Goal: Check status: Check status

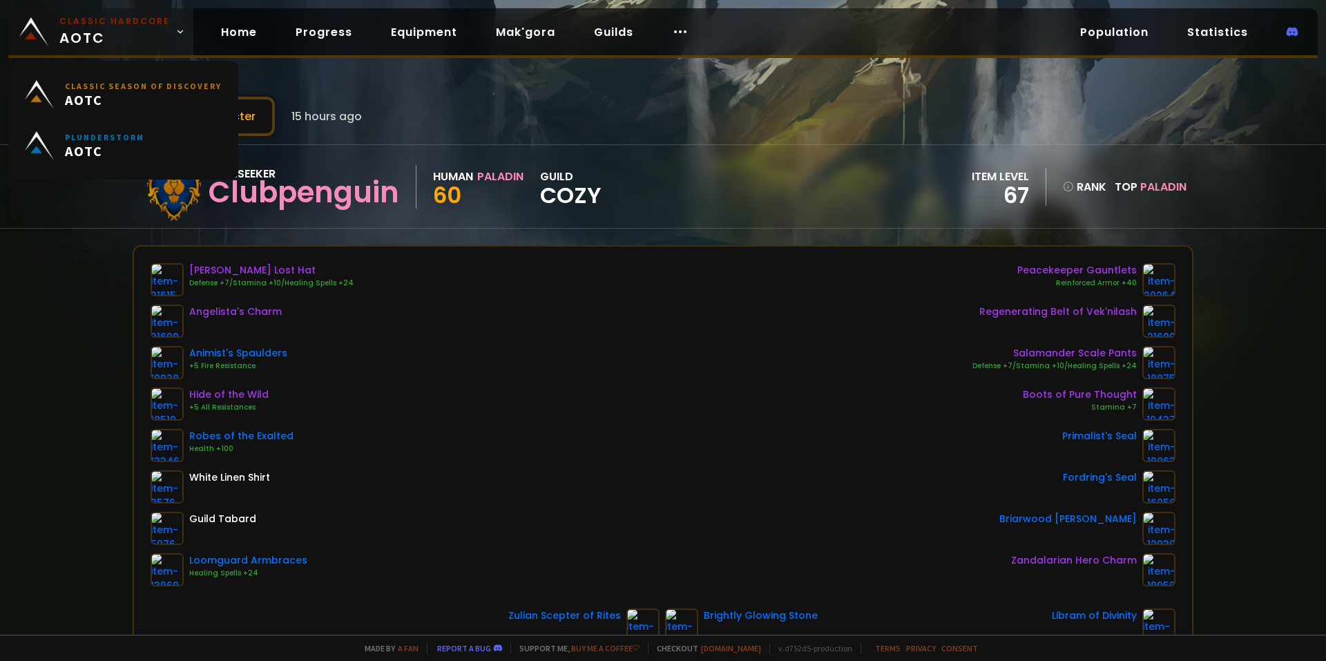
click at [122, 30] on span "Classic Hardcore AOTC" at bounding box center [114, 31] width 111 height 33
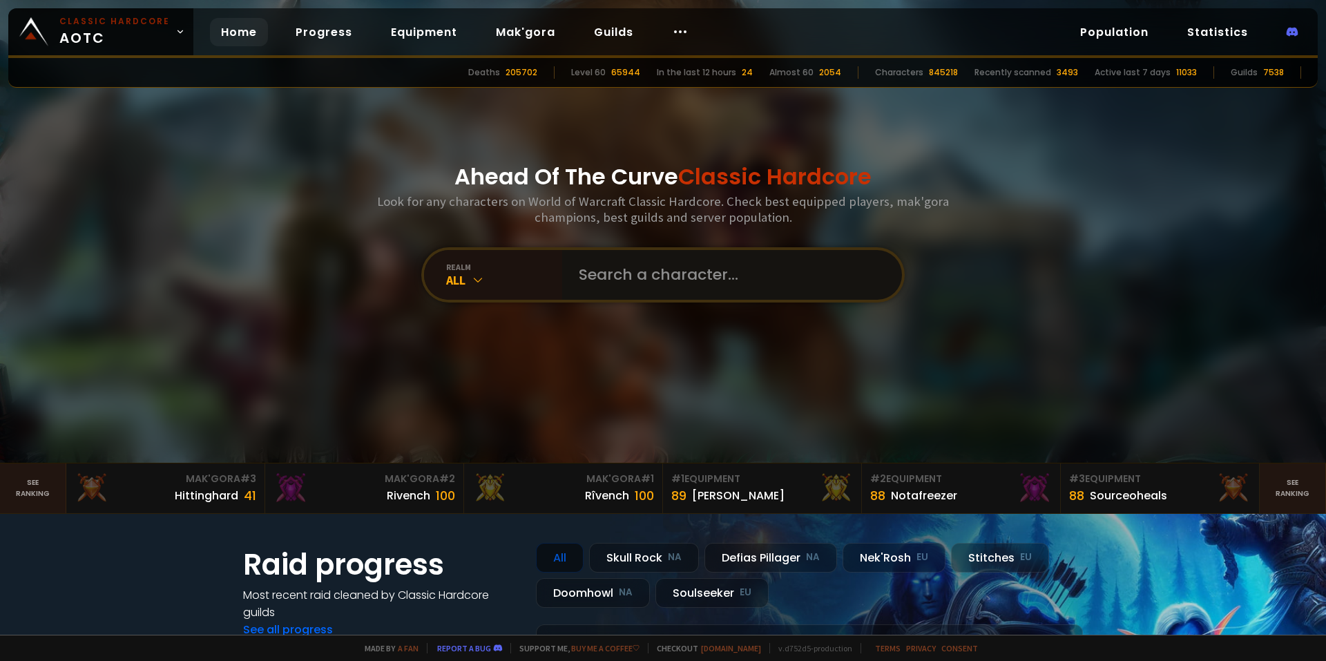
click at [597, 267] on input "text" at bounding box center [728, 275] width 315 height 50
type input "keltus"
